Goal: Task Accomplishment & Management: Complete application form

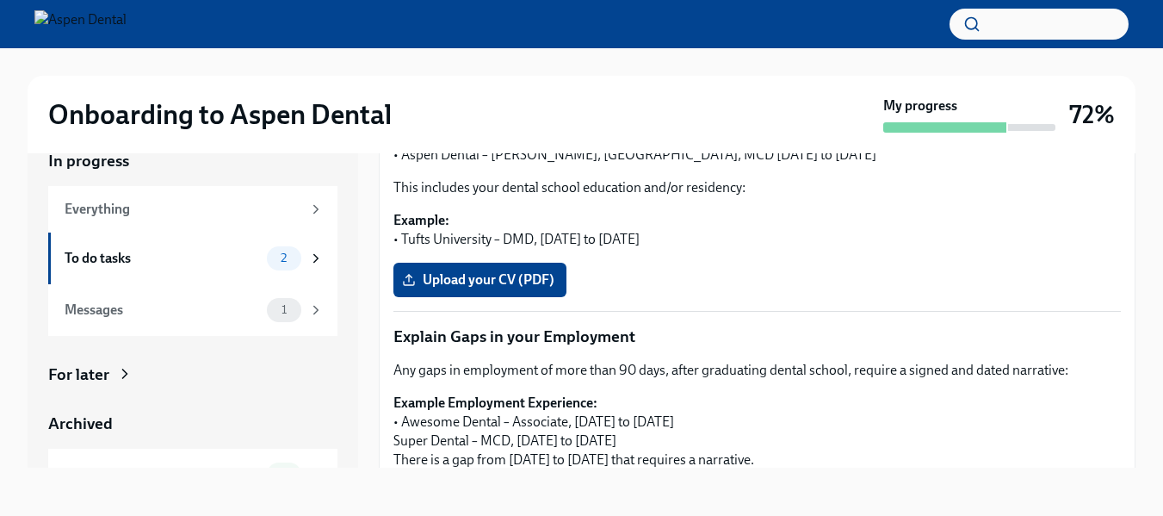
scroll to position [407, 0]
click at [178, 258] on div "To do tasks" at bounding box center [162, 258] width 195 height 19
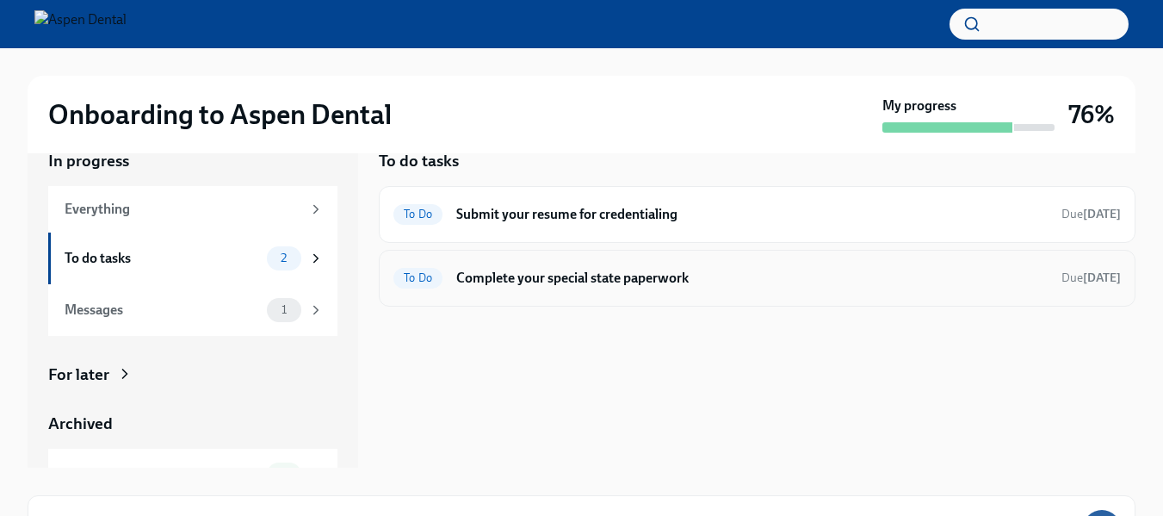
click at [645, 291] on div "To Do Complete your special state paperwork Due [DATE]" at bounding box center [757, 278] width 728 height 28
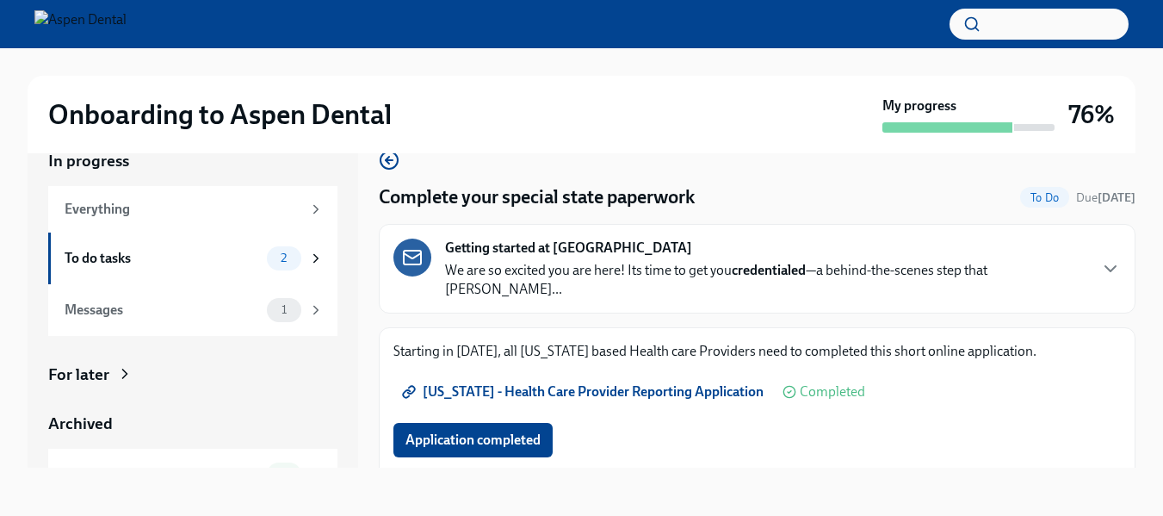
click at [679, 383] on span "[US_STATE] - Health Care Provider Reporting Application" at bounding box center [585, 391] width 358 height 17
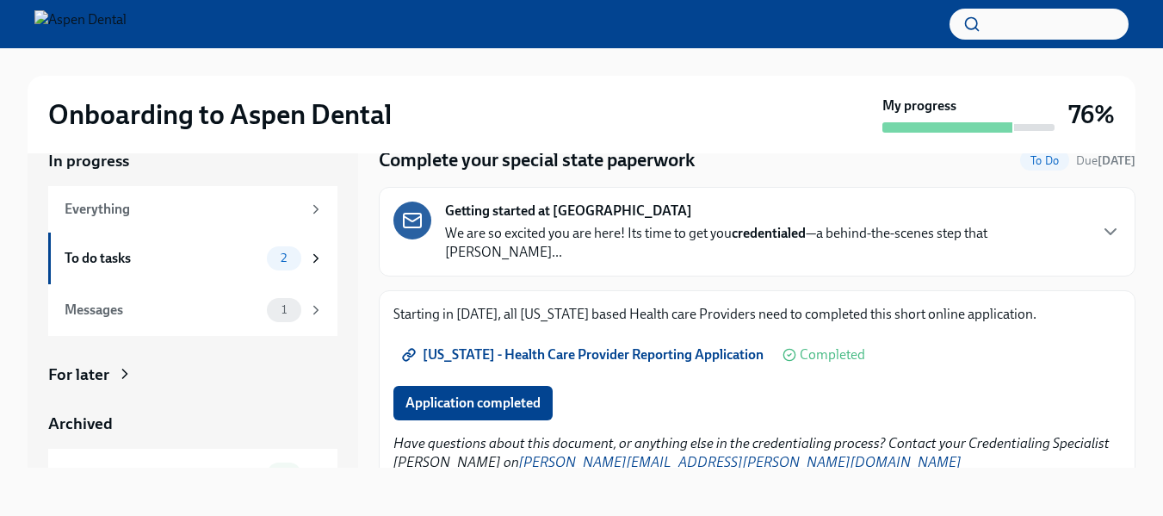
click at [699, 346] on span "[US_STATE] - Health Care Provider Reporting Application" at bounding box center [585, 354] width 358 height 17
click at [218, 259] on div "To do tasks" at bounding box center [162, 258] width 195 height 19
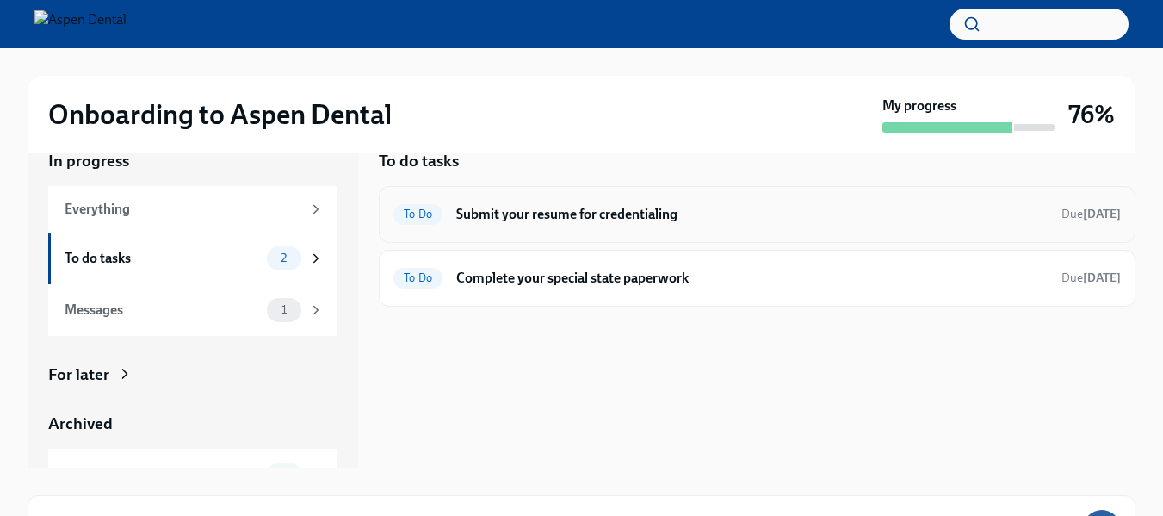
click at [622, 201] on div "To Do Submit your resume for credentialing Due [DATE]" at bounding box center [757, 215] width 728 height 28
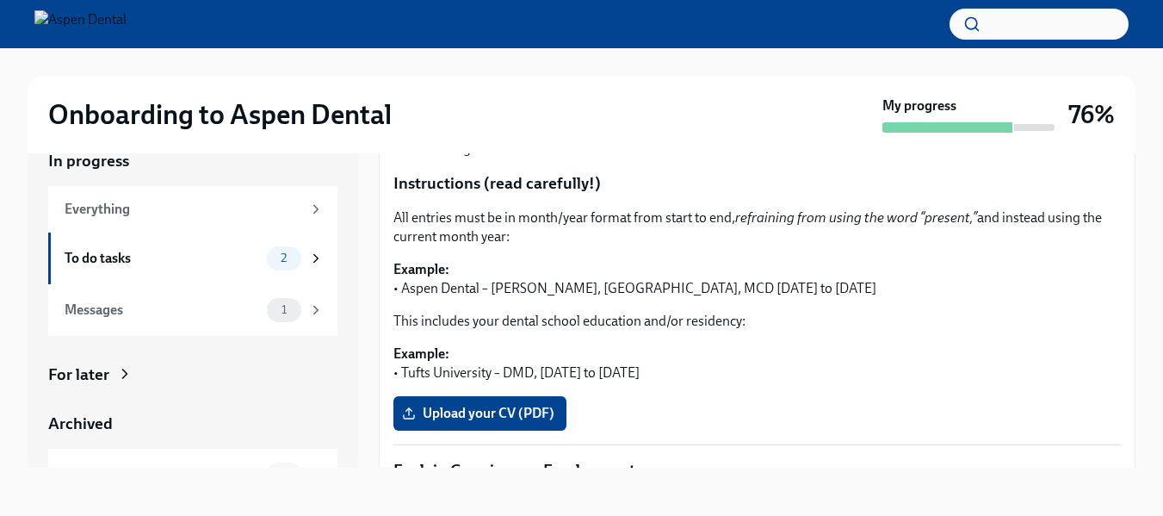
scroll to position [274, 0]
click at [519, 404] on span "Upload your CV (PDF)" at bounding box center [480, 412] width 149 height 17
click at [0, 0] on input "Upload your CV (PDF)" at bounding box center [0, 0] width 0 height 0
click at [488, 404] on span "Upload your CV (PDF)" at bounding box center [480, 412] width 149 height 17
click at [0, 0] on input "Upload your CV (PDF)" at bounding box center [0, 0] width 0 height 0
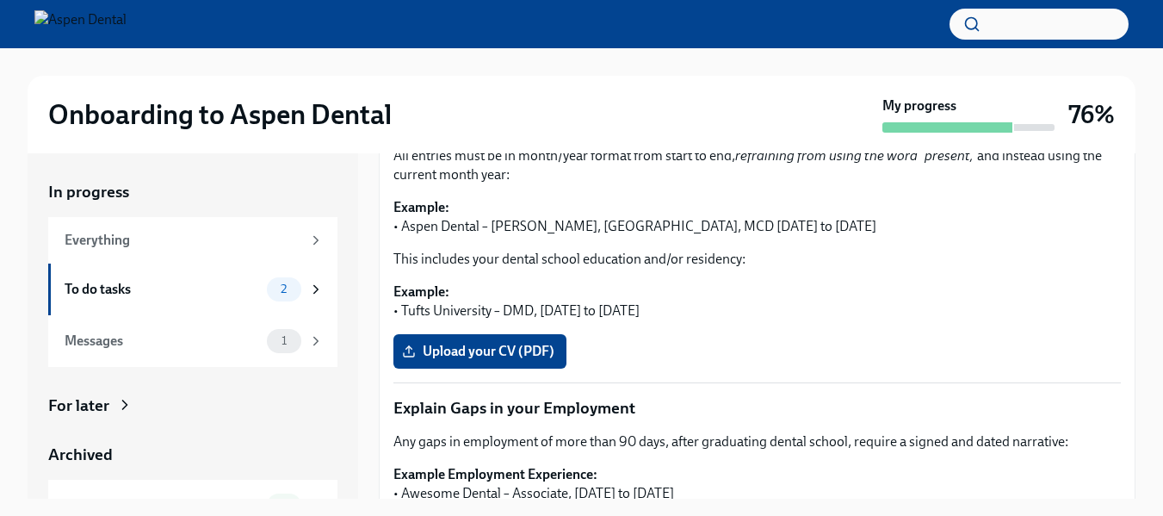
scroll to position [346, 0]
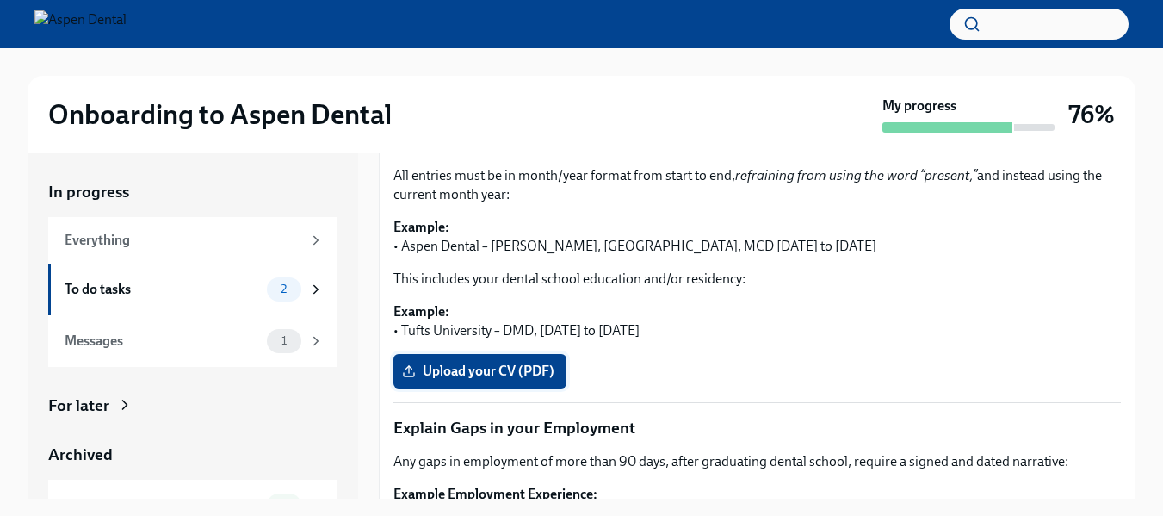
click at [469, 361] on label "Upload your CV (PDF)" at bounding box center [479, 371] width 173 height 34
click at [0, 0] on input "Upload your CV (PDF)" at bounding box center [0, 0] width 0 height 0
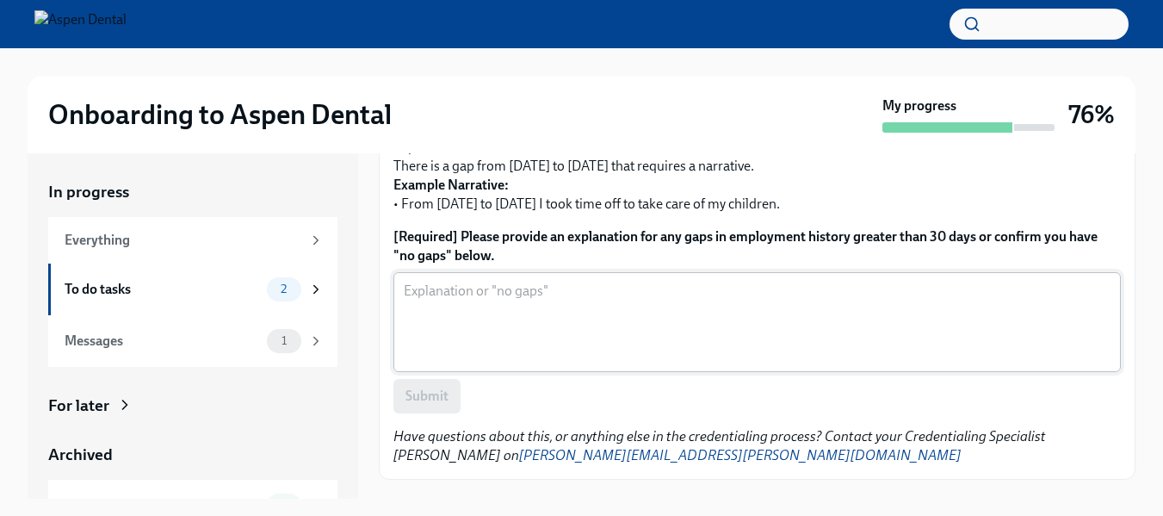
scroll to position [748, 0]
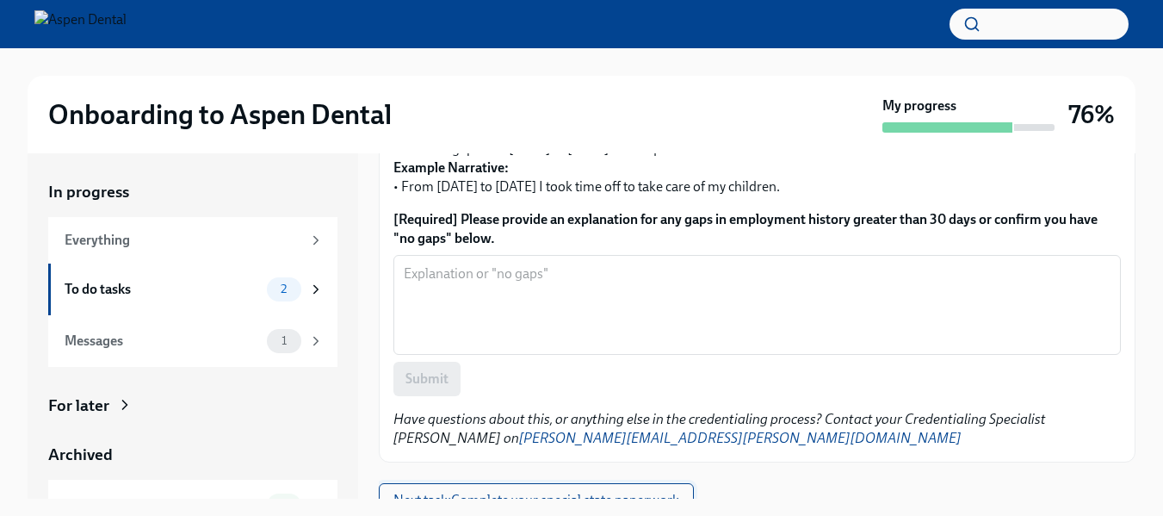
click at [587, 492] on span "Next task : Complete your special state paperwork" at bounding box center [536, 500] width 286 height 17
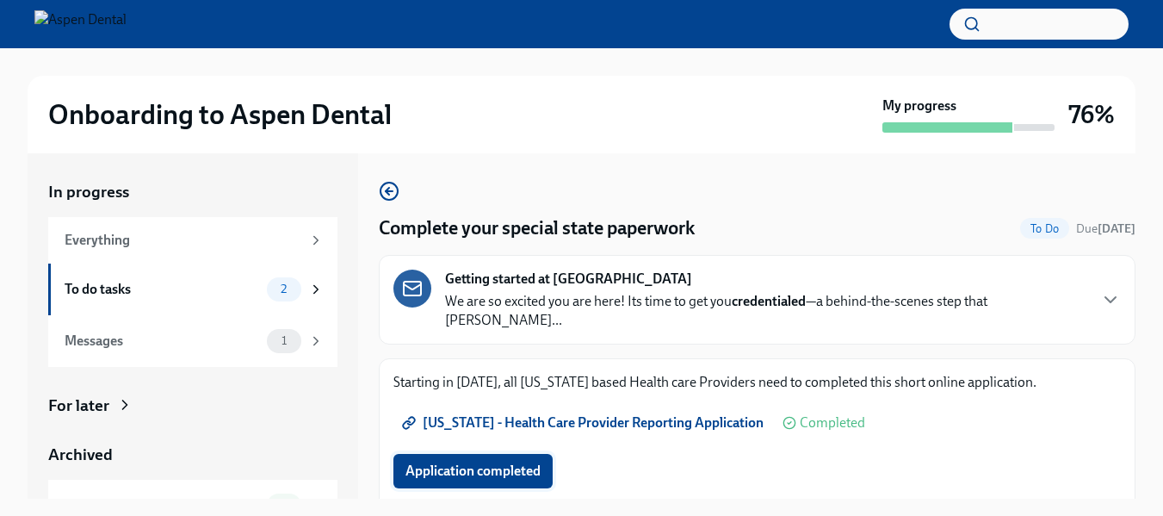
click at [526, 462] on span "Application completed" at bounding box center [473, 470] width 135 height 17
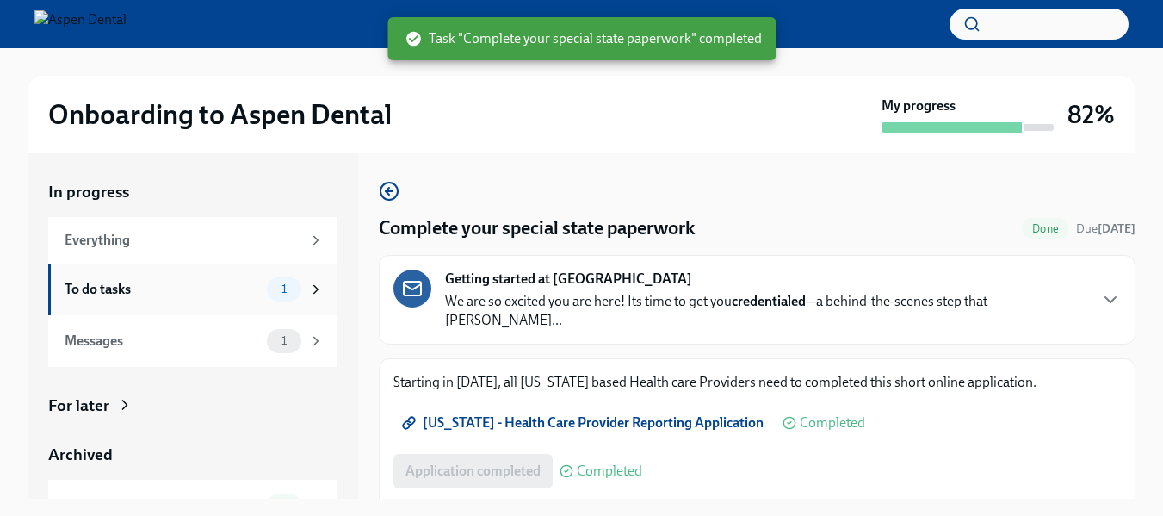
click at [201, 274] on div "To do tasks 1" at bounding box center [192, 289] width 289 height 52
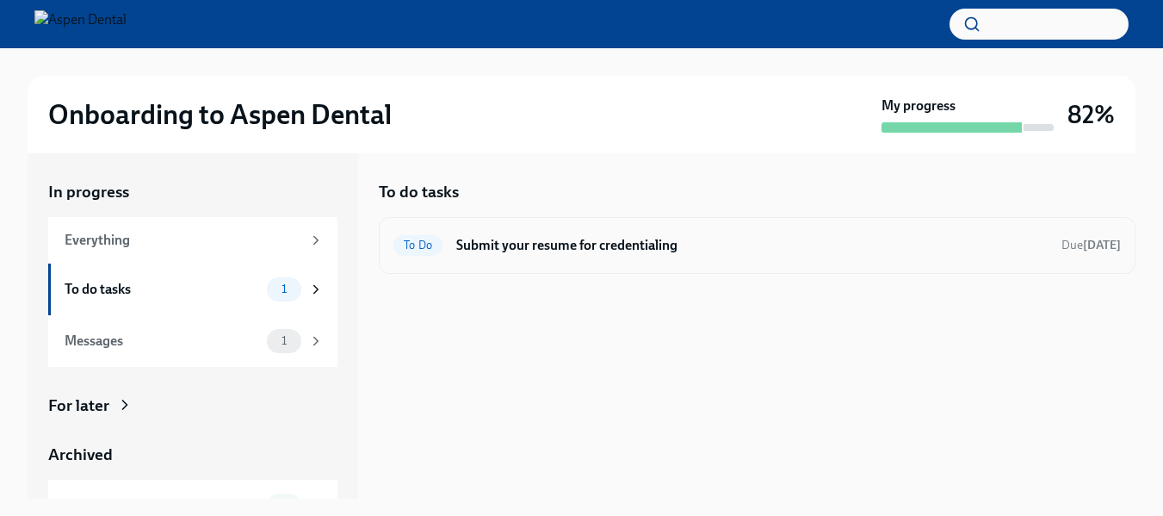
click at [526, 232] on div "To Do Submit your resume for credentialing Due [DATE]" at bounding box center [757, 246] width 728 height 28
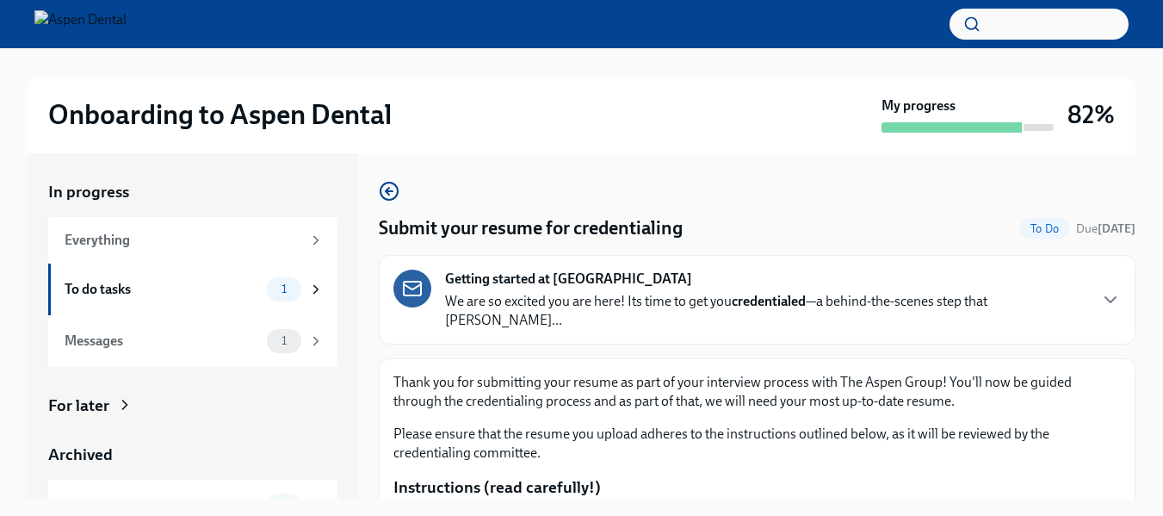
click at [740, 434] on p "Please ensure that the resume you upload adheres to the instructions outlined b…" at bounding box center [757, 443] width 728 height 38
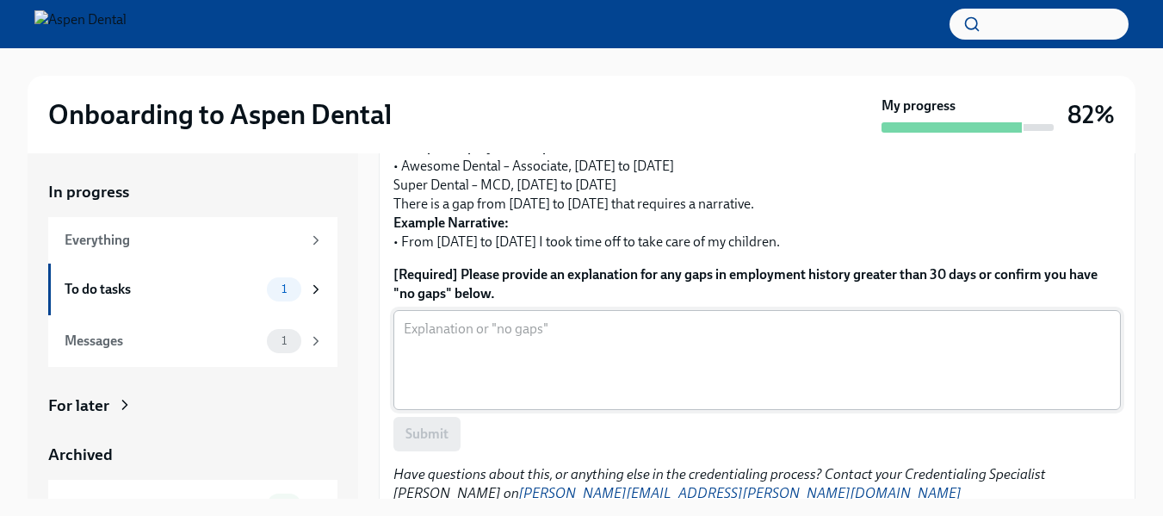
scroll to position [31, 0]
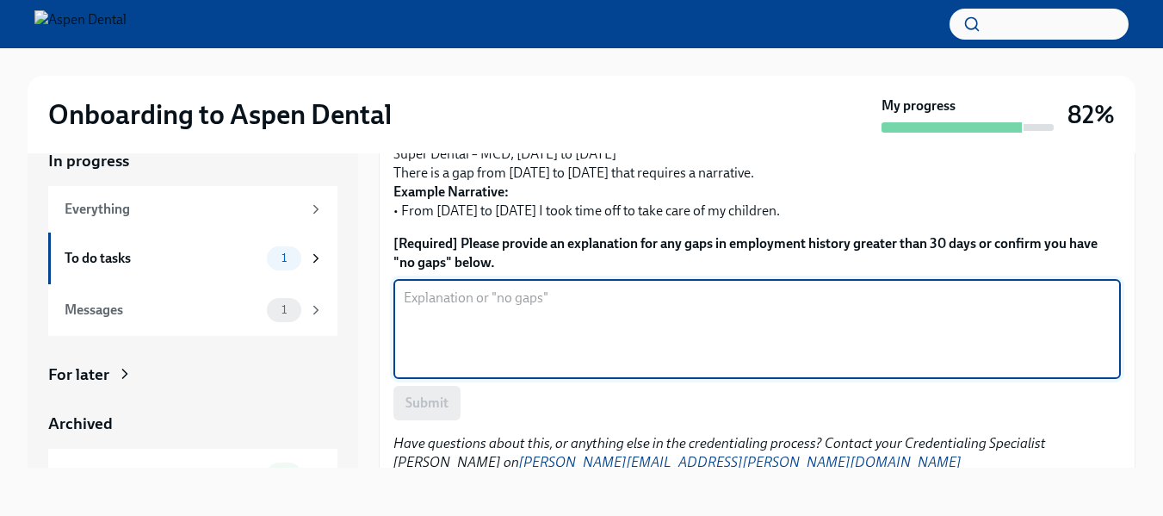
click at [482, 294] on textarea "[Required] Please provide an explanation for any gaps in employment history gre…" at bounding box center [757, 329] width 707 height 83
type textarea "No Gaps"
click at [438, 394] on span "Submit" at bounding box center [427, 402] width 43 height 17
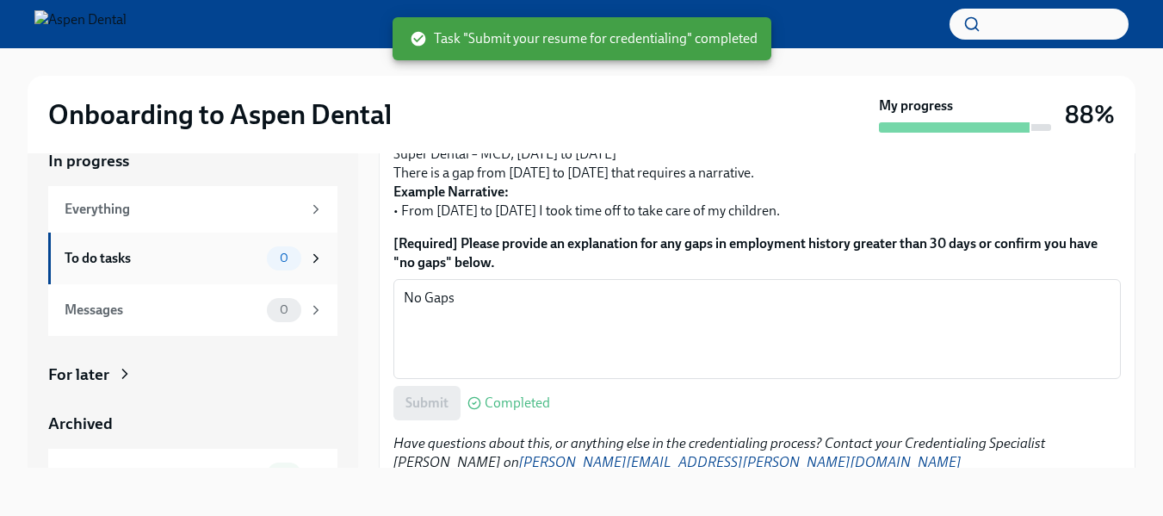
click at [102, 257] on div "To do tasks" at bounding box center [162, 258] width 195 height 19
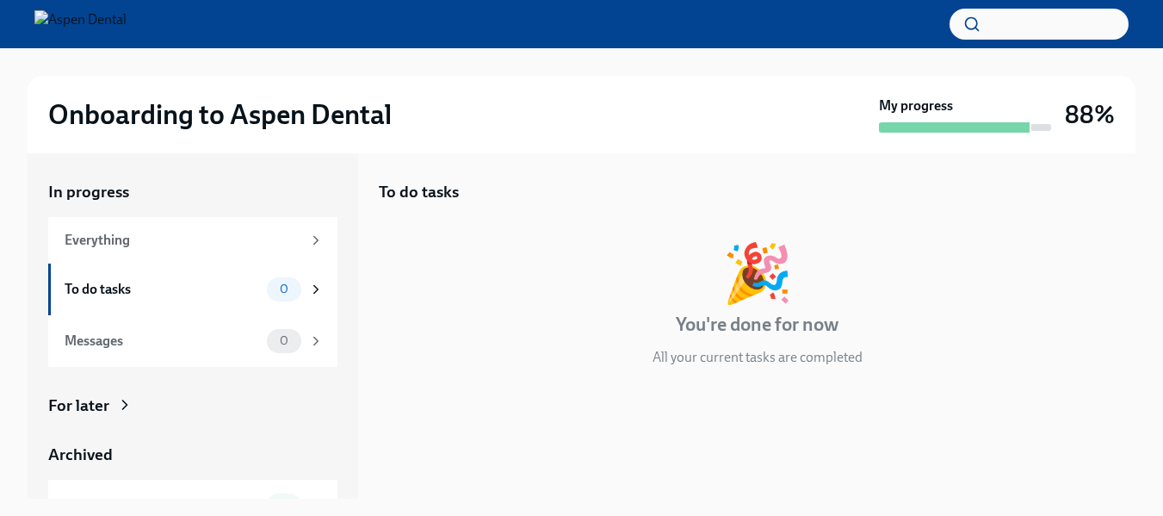
click at [949, 118] on div "My progress" at bounding box center [965, 114] width 172 height 36
